Goal: Task Accomplishment & Management: Use online tool/utility

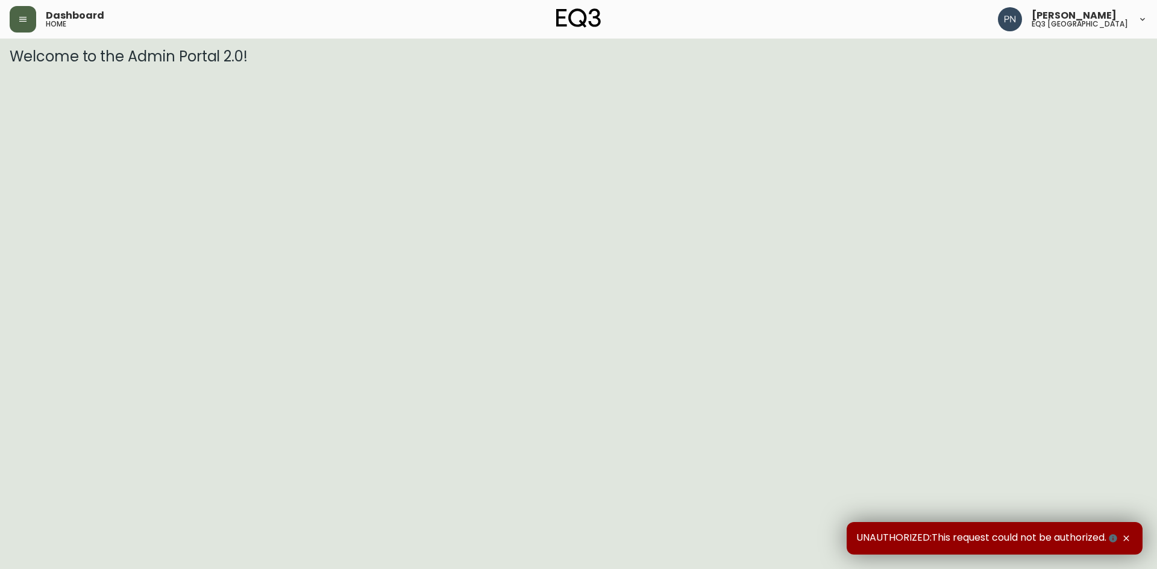
click at [31, 17] on button "button" at bounding box center [23, 19] width 27 height 27
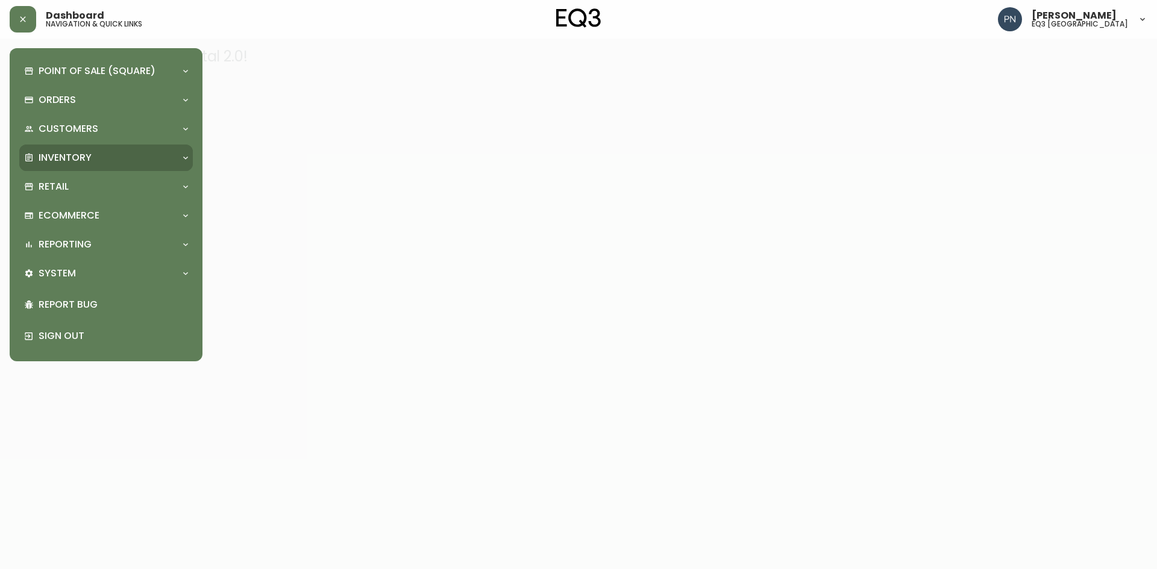
click at [102, 157] on div "Inventory" at bounding box center [100, 157] width 152 height 13
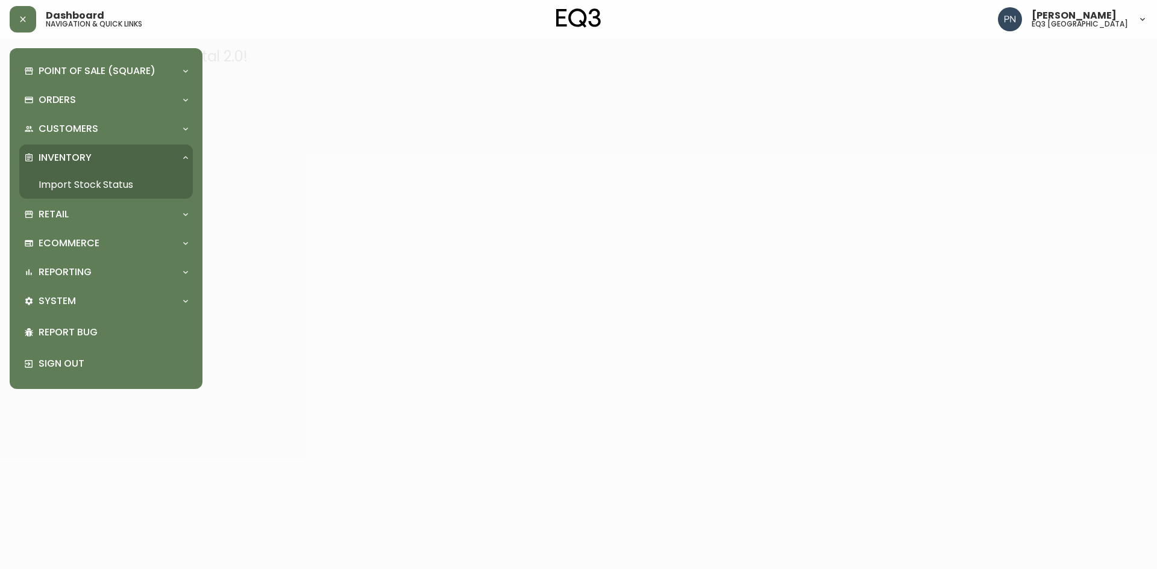
click at [86, 182] on link "Import Stock Status" at bounding box center [106, 185] width 174 height 28
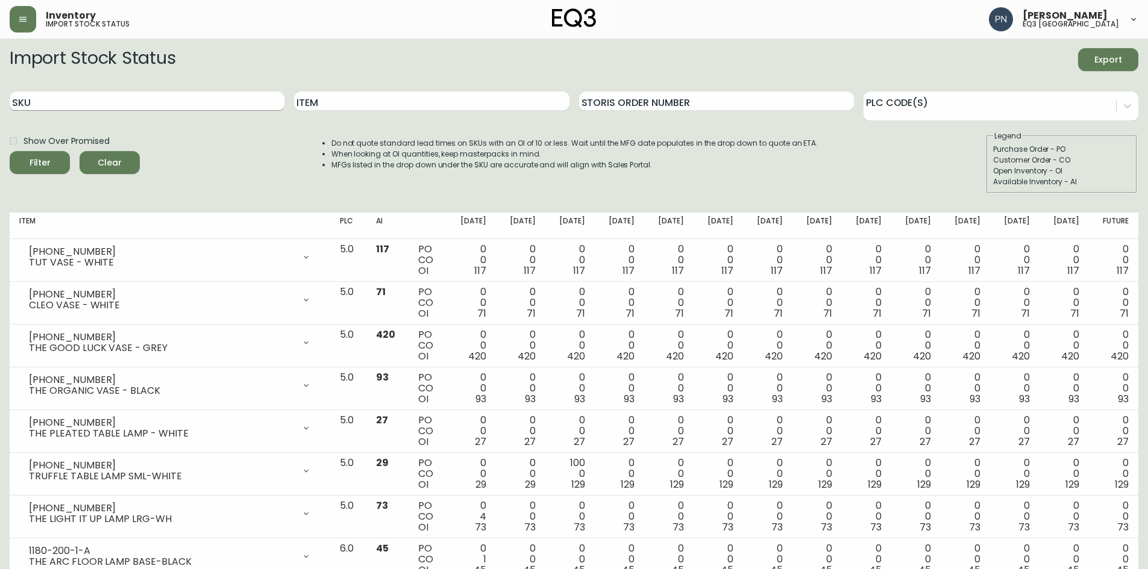
click at [87, 100] on input "SKU" at bounding box center [147, 101] width 275 height 19
paste input "3020-135-0-A"
type input "3020-135-0-A"
click at [44, 155] on div "Filter" at bounding box center [40, 162] width 21 height 15
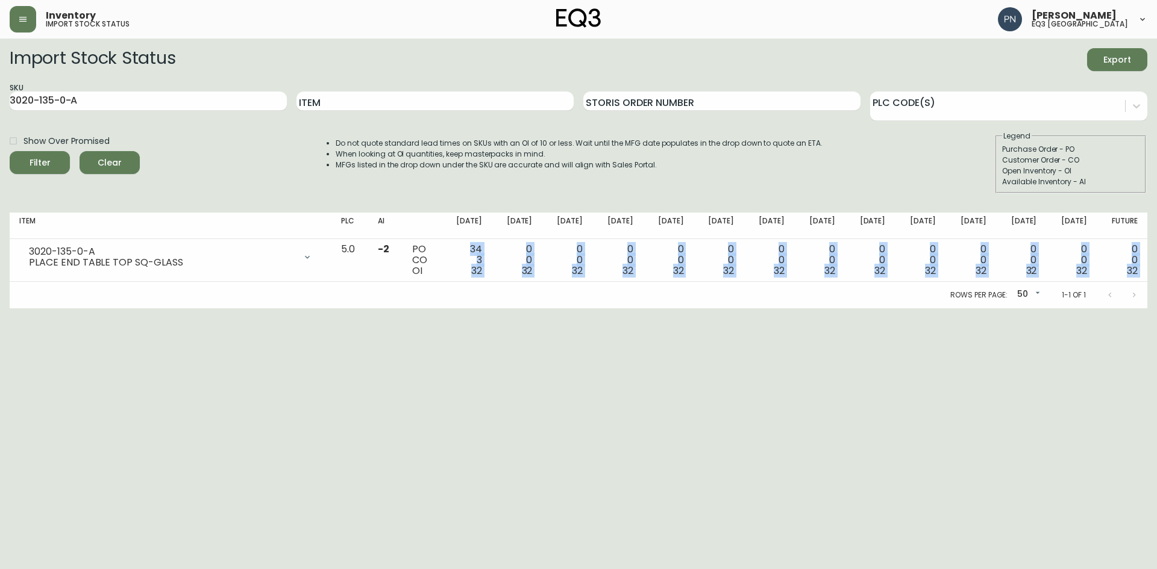
drag, startPoint x: 489, startPoint y: 248, endPoint x: 714, endPoint y: 288, distance: 228.3
click at [714, 288] on div "Item PLC AI [DATE] Sep [DATE] Oct [DATE] Oct [DATE] [DATE] Nov [DATE] Nov [DATE…" at bounding box center [578, 261] width 1137 height 96
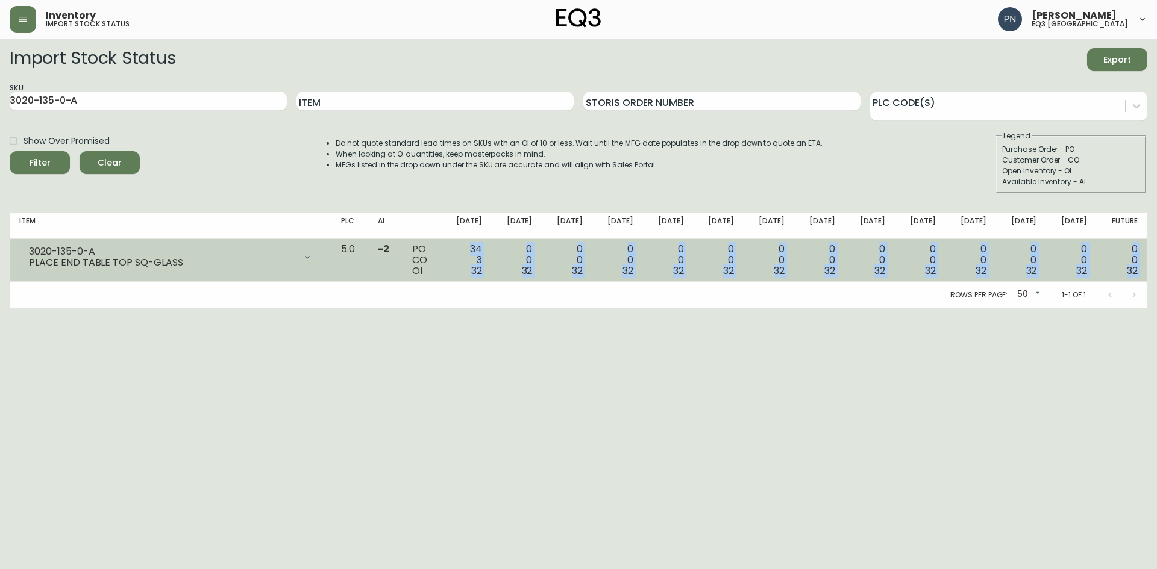
click at [583, 271] on span "32" at bounding box center [577, 271] width 11 height 14
drag, startPoint x: 491, startPoint y: 270, endPoint x: 503, endPoint y: 274, distance: 12.8
click at [492, 274] on td "34 3 32" at bounding box center [466, 260] width 51 height 43
click at [482, 261] on div "34 3 32" at bounding box center [466, 260] width 31 height 33
drag, startPoint x: 496, startPoint y: 259, endPoint x: 504, endPoint y: 263, distance: 8.6
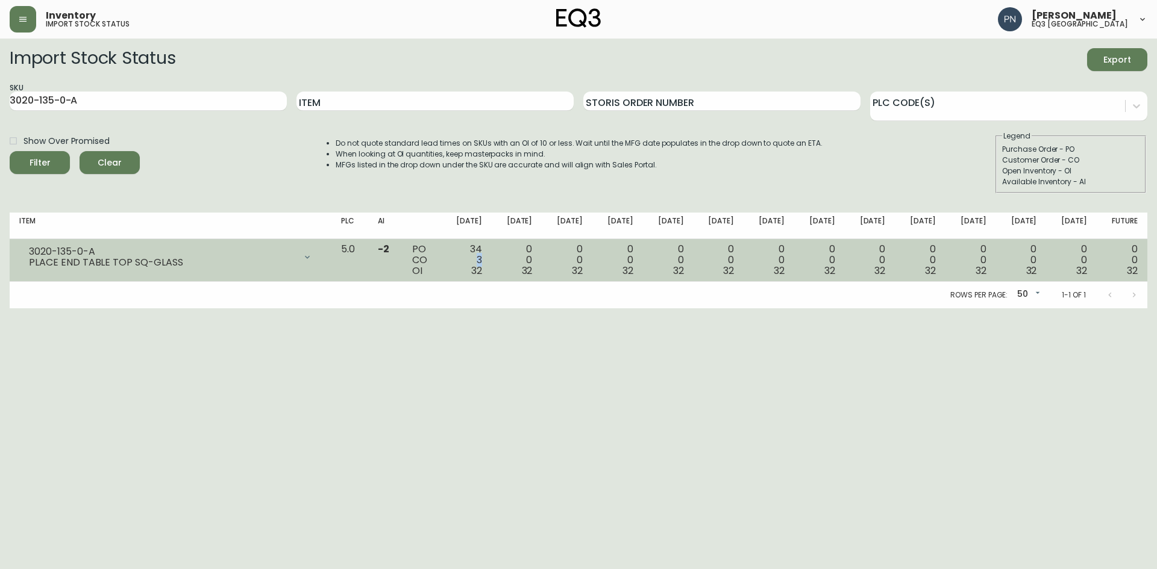
click at [492, 263] on td "34 3 32" at bounding box center [466, 260] width 51 height 43
click at [492, 275] on td "34 3 32" at bounding box center [466, 260] width 51 height 43
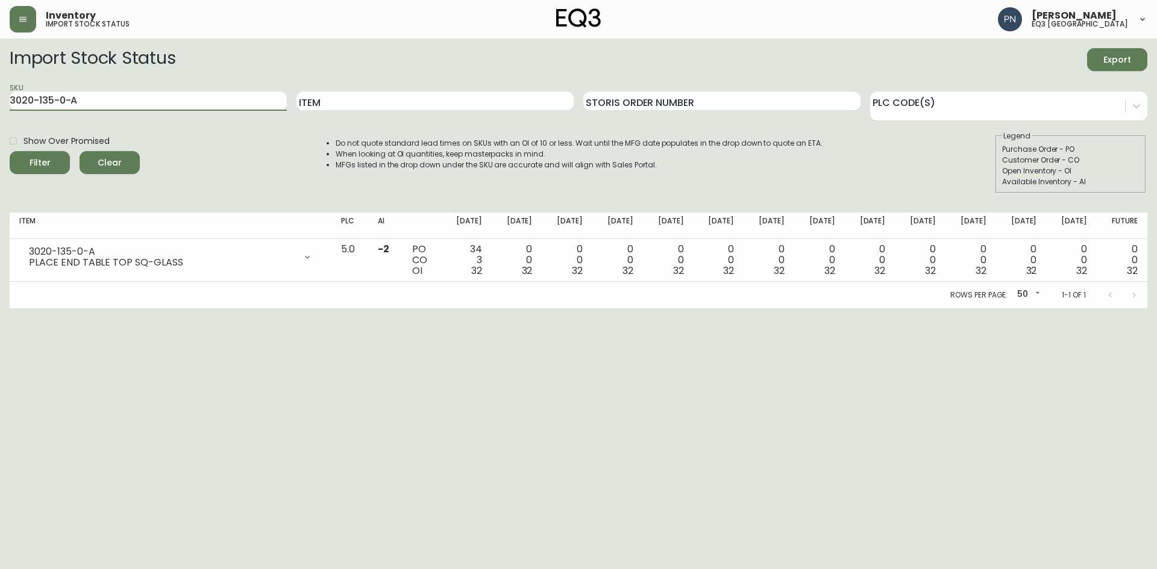
drag, startPoint x: 242, startPoint y: 101, endPoint x: 0, endPoint y: 96, distance: 241.6
click at [0, 96] on main "Import Stock Status Export SKU 3020-135-0-A Item Storis Order Number PLC Code(s…" at bounding box center [578, 174] width 1157 height 270
paste input "3020-134-13-B"
type input "3020-134-13-B"
click at [21, 158] on span "Filter" at bounding box center [39, 162] width 41 height 15
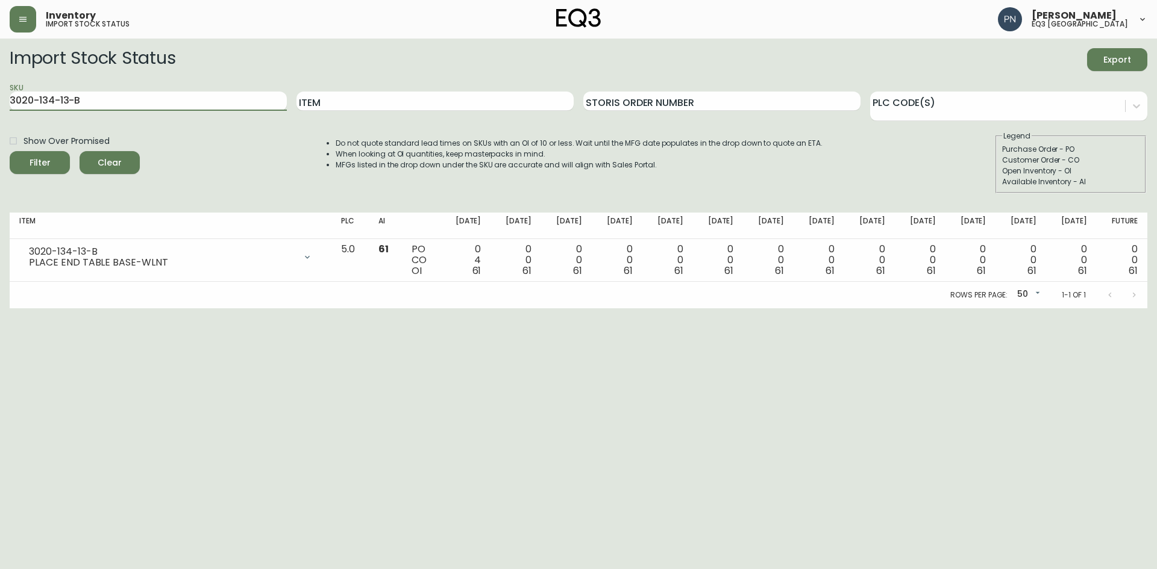
drag, startPoint x: 149, startPoint y: 95, endPoint x: 0, endPoint y: 99, distance: 149.5
click at [0, 99] on main "Import Stock Status Export SKU 3020-134-13-B Item Storis Order Number PLC Code(…" at bounding box center [578, 174] width 1157 height 270
paste input "3020-134-13-B"
type input "3020-134-13-B"
click at [27, 157] on span "Filter" at bounding box center [39, 162] width 41 height 15
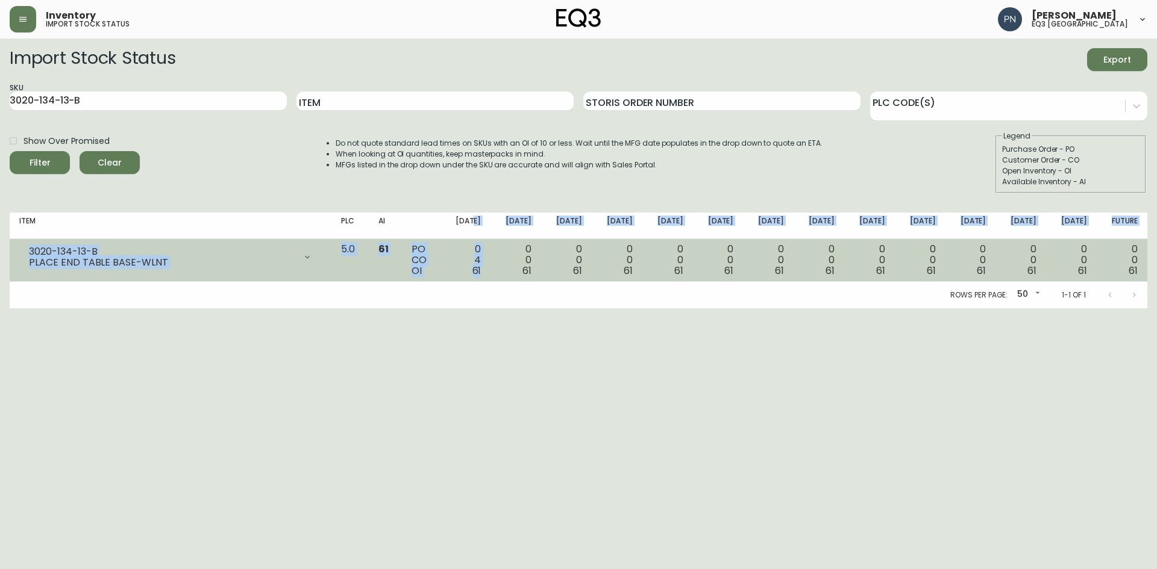
drag, startPoint x: 493, startPoint y: 220, endPoint x: 506, endPoint y: 271, distance: 52.2
click at [506, 271] on table "Item PLC AI [DATE] Sep [DATE] Oct [DATE] Oct [DATE] [DATE] Nov [DATE] Nov [DATE…" at bounding box center [578, 247] width 1137 height 69
click at [491, 280] on td "0 4 61" at bounding box center [465, 260] width 51 height 43
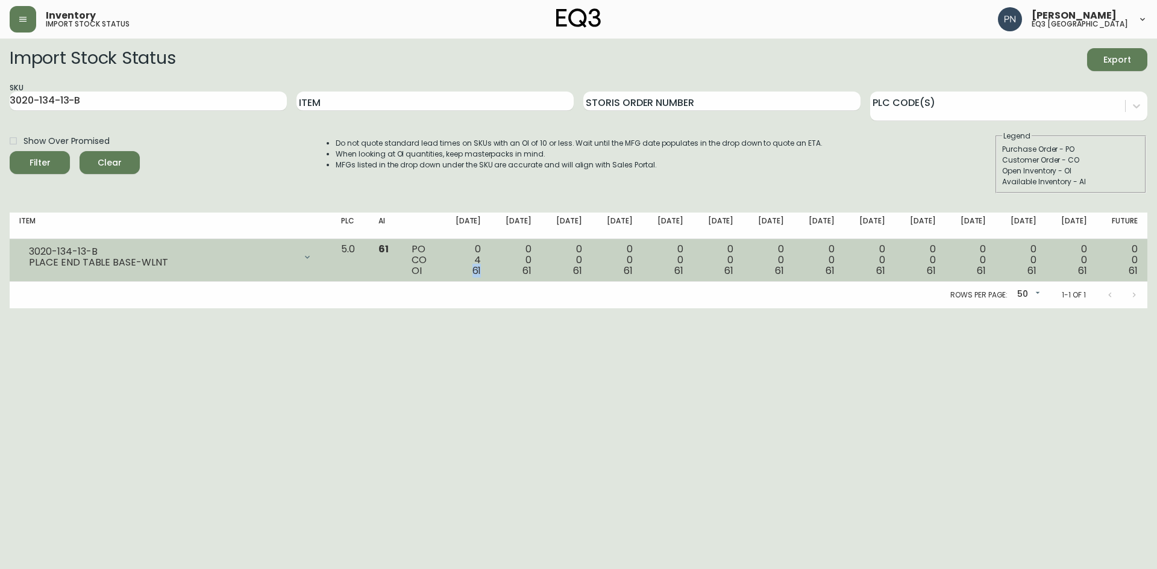
drag, startPoint x: 493, startPoint y: 272, endPoint x: 506, endPoint y: 274, distance: 13.4
click at [491, 274] on td "0 4 61" at bounding box center [465, 260] width 51 height 43
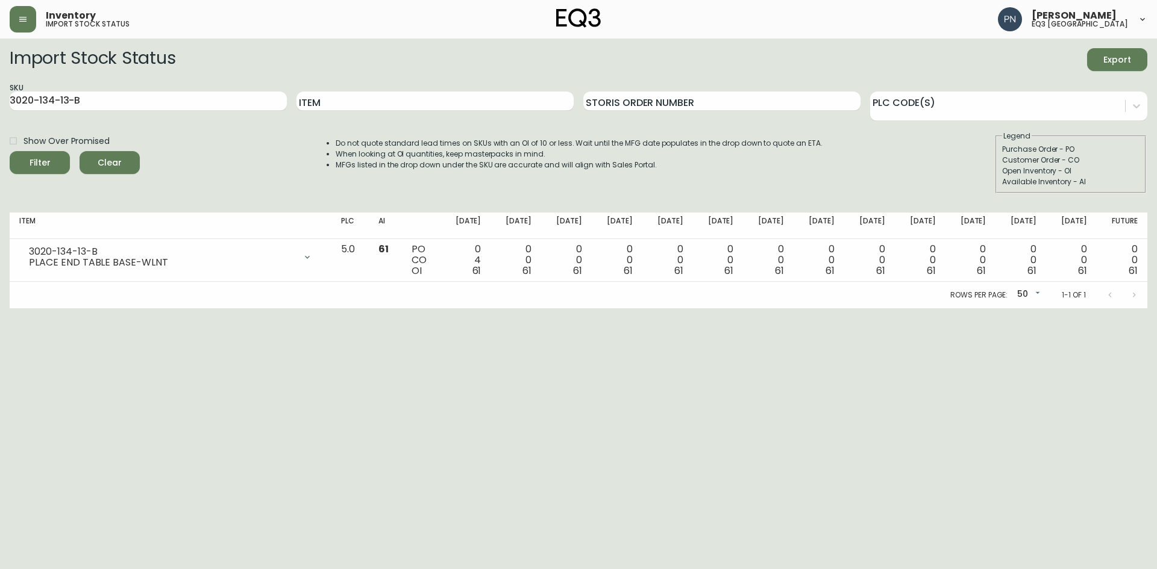
click at [499, 292] on div "Rows per page: 50 50 1-1 of 1" at bounding box center [578, 295] width 1137 height 27
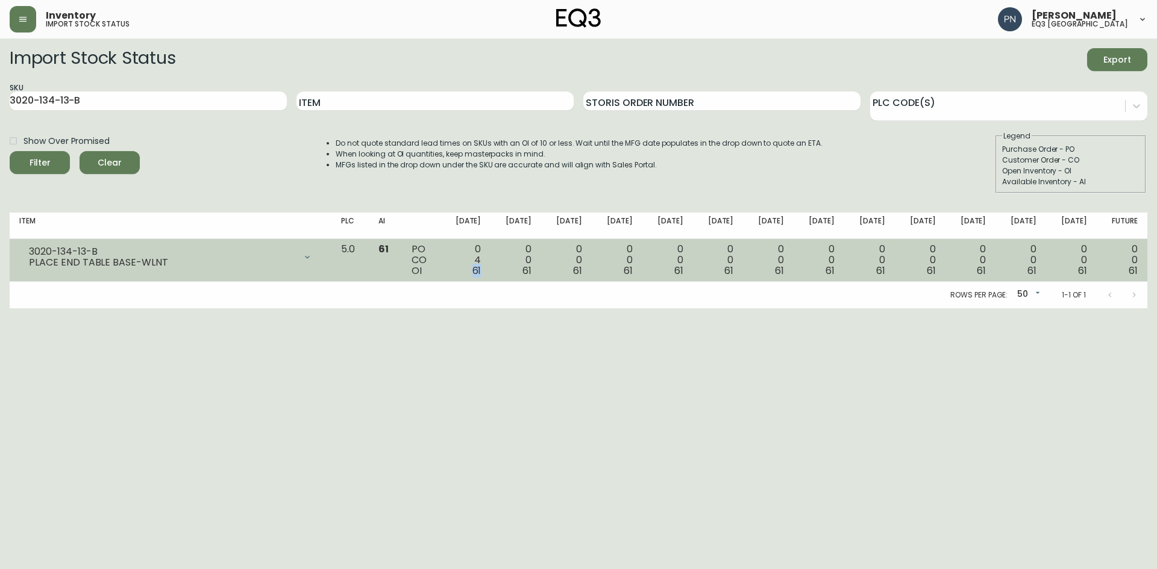
drag, startPoint x: 492, startPoint y: 270, endPoint x: 503, endPoint y: 274, distance: 11.4
click at [491, 274] on td "0 4 61" at bounding box center [465, 260] width 51 height 43
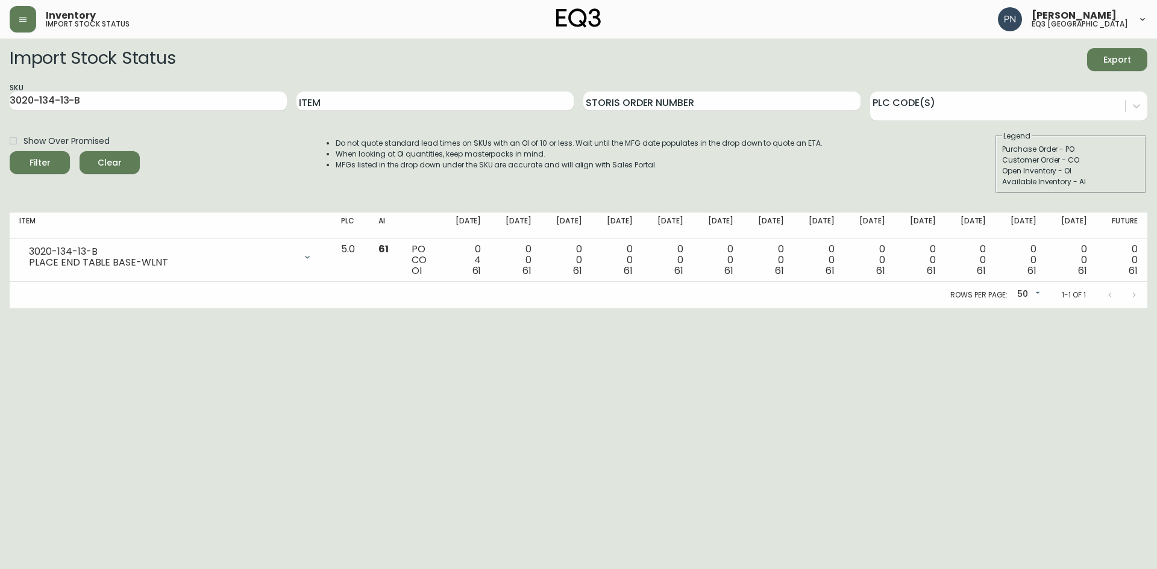
click at [499, 308] on html "Inventory import stock status [PERSON_NAME] eq3 [GEOGRAPHIC_DATA] Import Stock …" at bounding box center [578, 154] width 1157 height 308
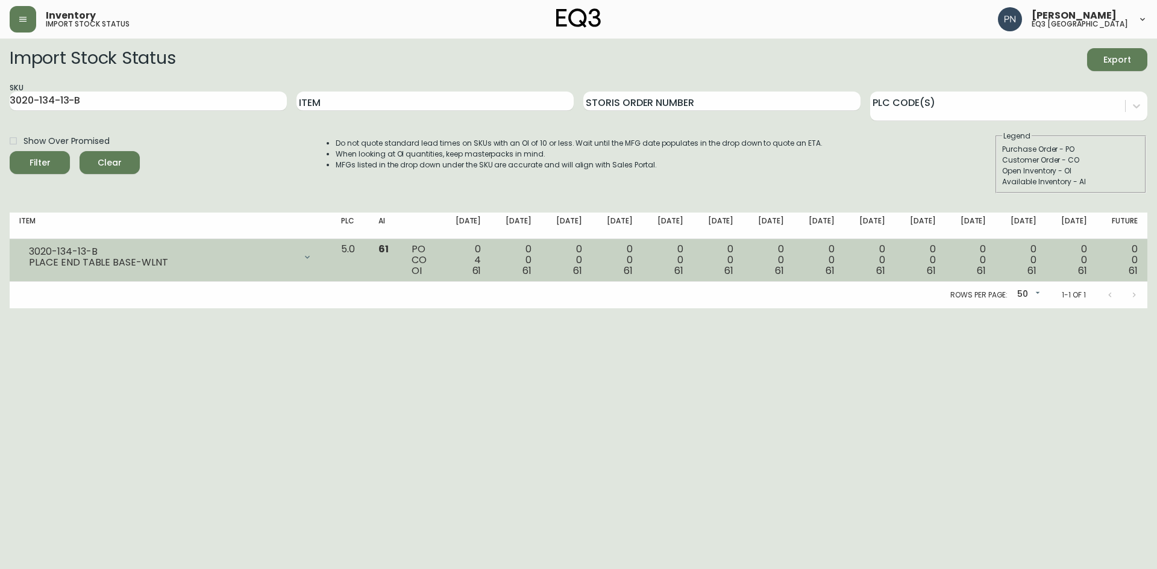
click at [368, 249] on td "5.0" at bounding box center [349, 260] width 37 height 43
